Goal: Task Accomplishment & Management: Use online tool/utility

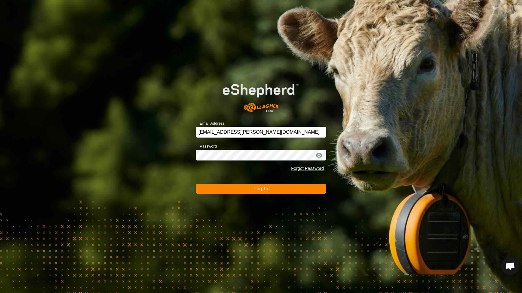
click at [278, 189] on button "Log In" at bounding box center [261, 189] width 131 height 10
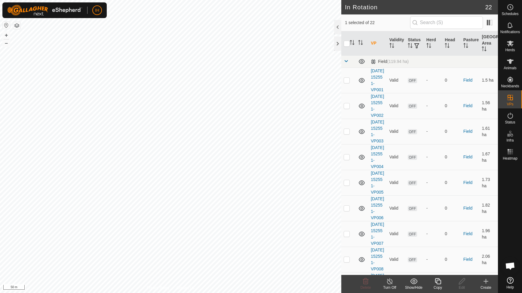
click at [439, 282] on icon at bounding box center [438, 280] width 8 height 7
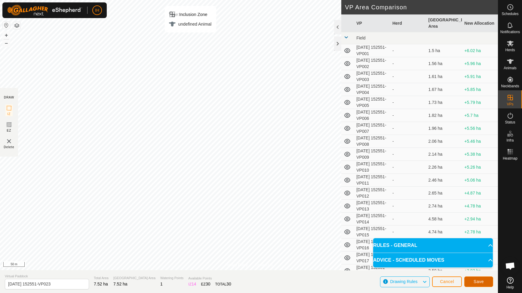
click at [482, 282] on span "Save" at bounding box center [479, 281] width 10 height 5
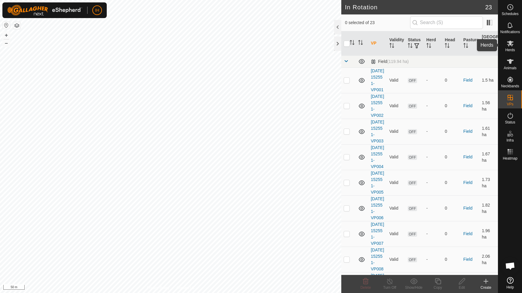
click at [511, 45] on icon at bounding box center [510, 43] width 7 height 7
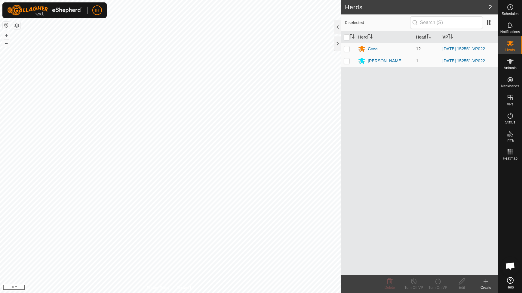
click at [349, 49] on p-checkbox at bounding box center [347, 48] width 6 height 5
checkbox input "true"
click at [349, 63] on td at bounding box center [349, 61] width 14 height 12
checkbox input "true"
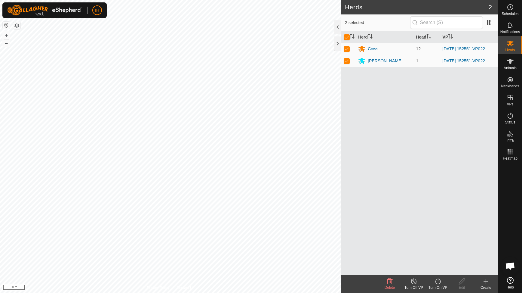
click at [439, 285] on div "Turn On VP" at bounding box center [438, 287] width 24 height 5
click at [444, 269] on link "Now" at bounding box center [456, 268] width 60 height 12
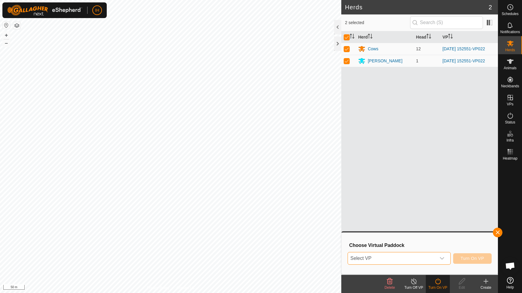
click at [423, 258] on span "Select VP" at bounding box center [392, 258] width 88 height 12
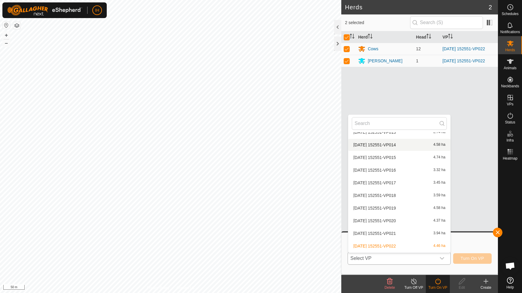
scroll to position [184, 0]
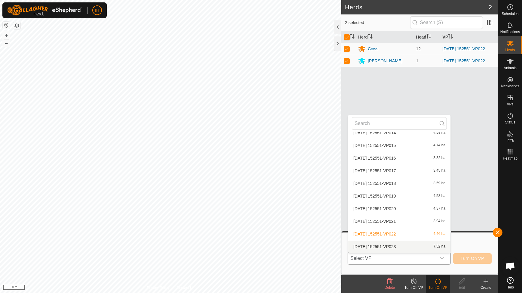
click at [402, 247] on li "[DATE] 152551-VP023 7.52 ha" at bounding box center [399, 246] width 102 height 12
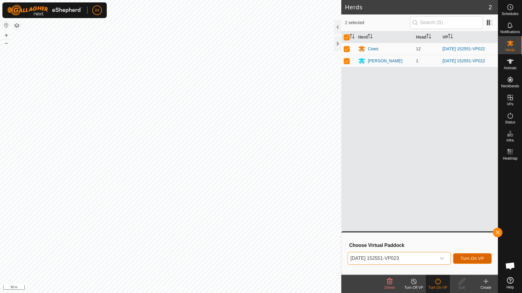
click at [471, 257] on span "Turn On VP" at bounding box center [472, 258] width 23 height 5
